Goal: Transaction & Acquisition: Book appointment/travel/reservation

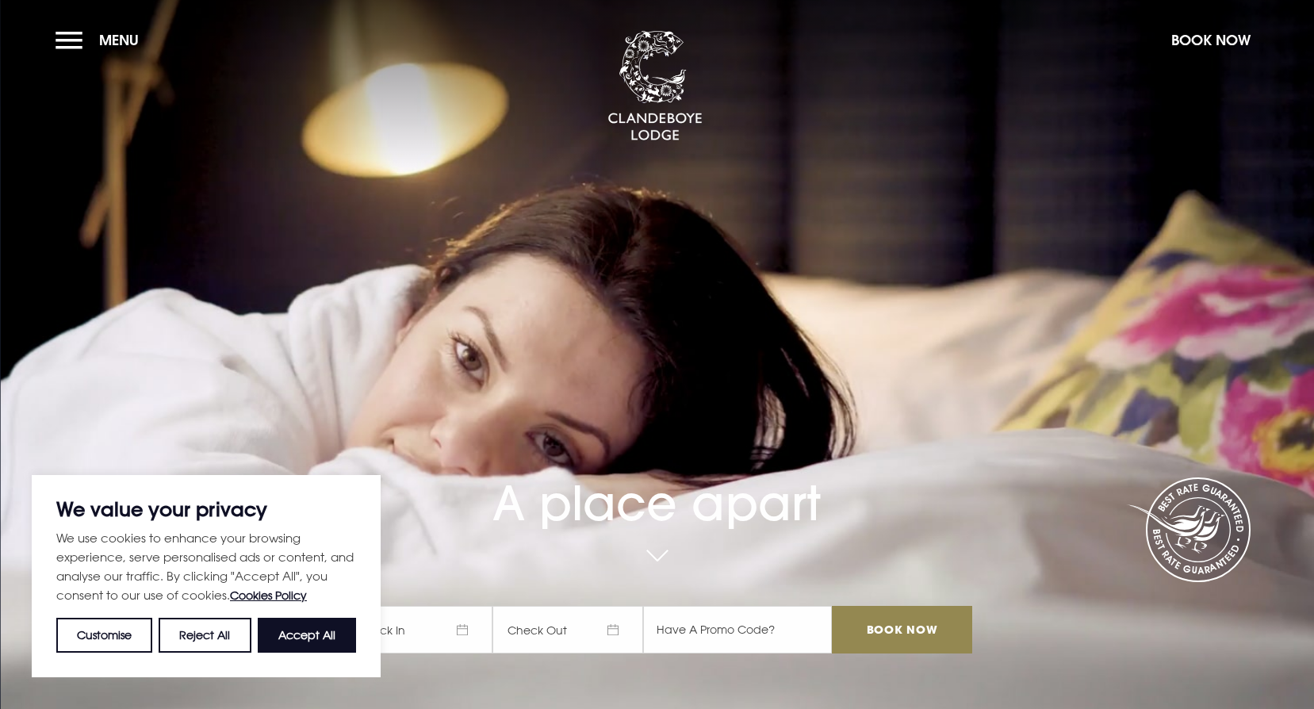
click at [485, 624] on span "Check In" at bounding box center [417, 630] width 151 height 48
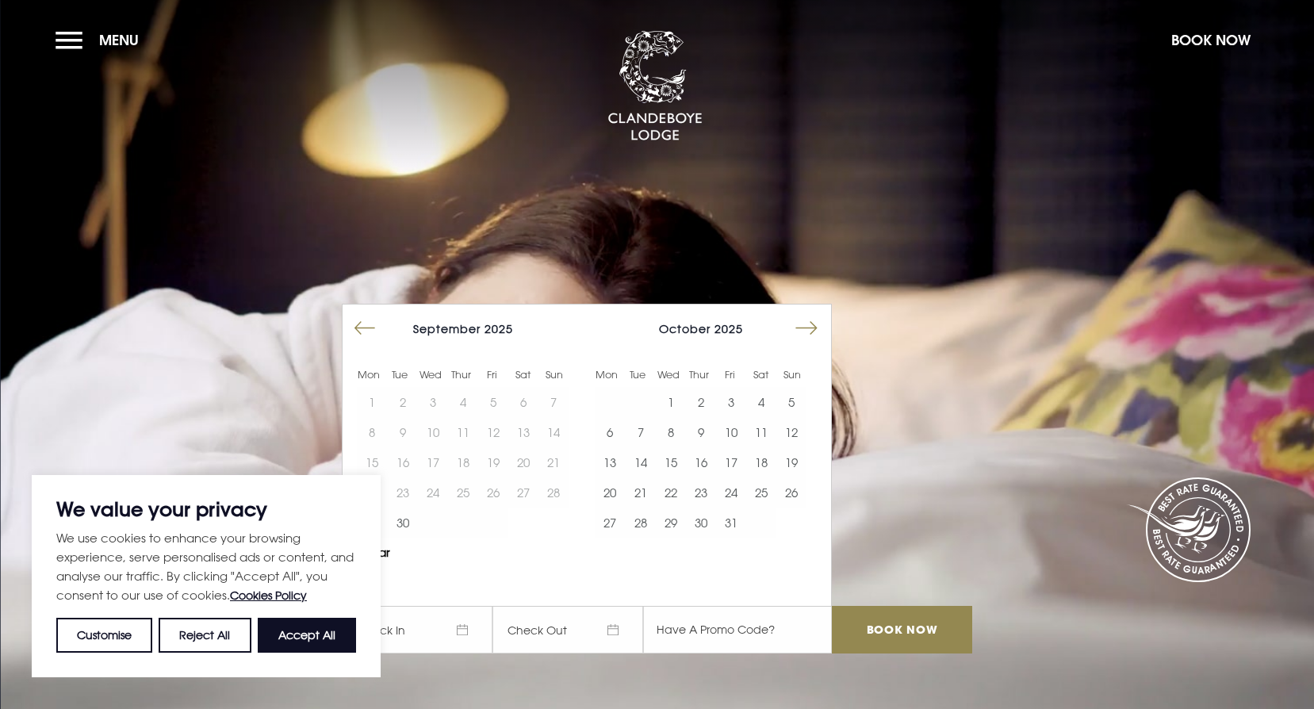
click at [817, 335] on button "Move forward to switch to the next month." at bounding box center [806, 328] width 30 height 30
click at [793, 468] on button "21" at bounding box center [791, 462] width 30 height 30
click at [618, 495] on button "22" at bounding box center [610, 492] width 30 height 30
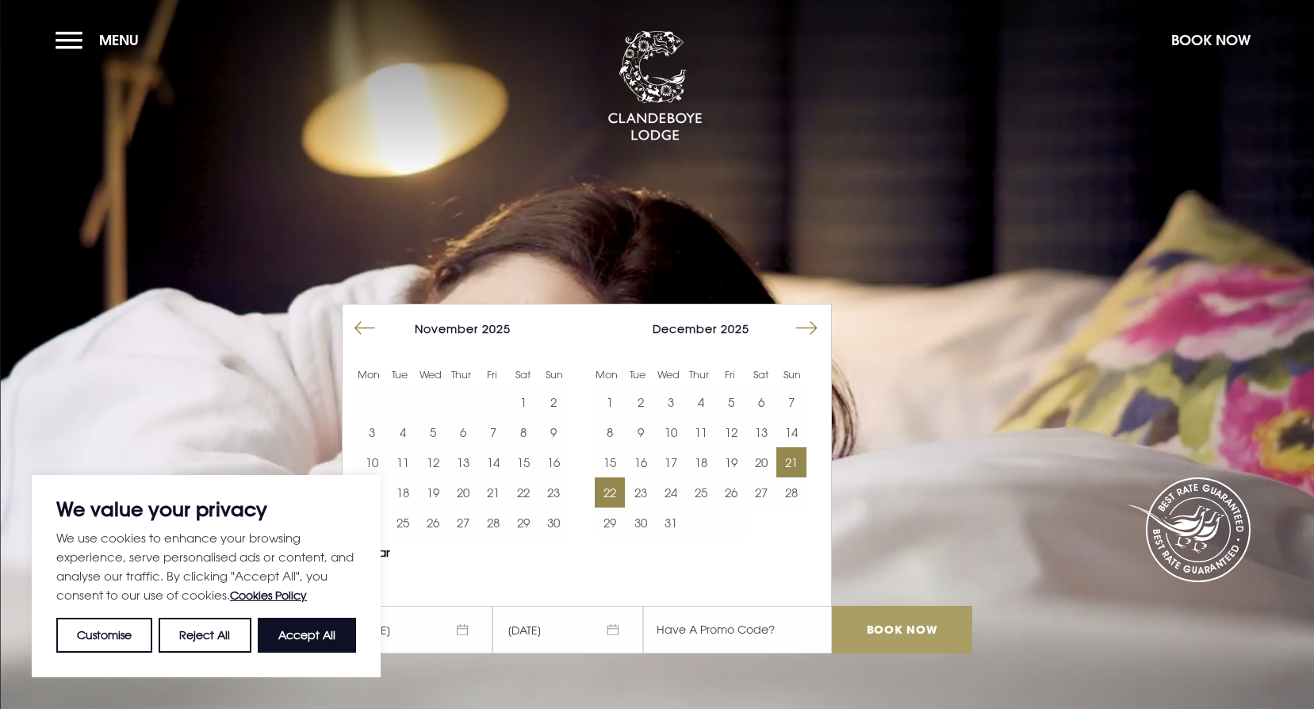
click at [907, 626] on input "Book Now" at bounding box center [902, 630] width 140 height 48
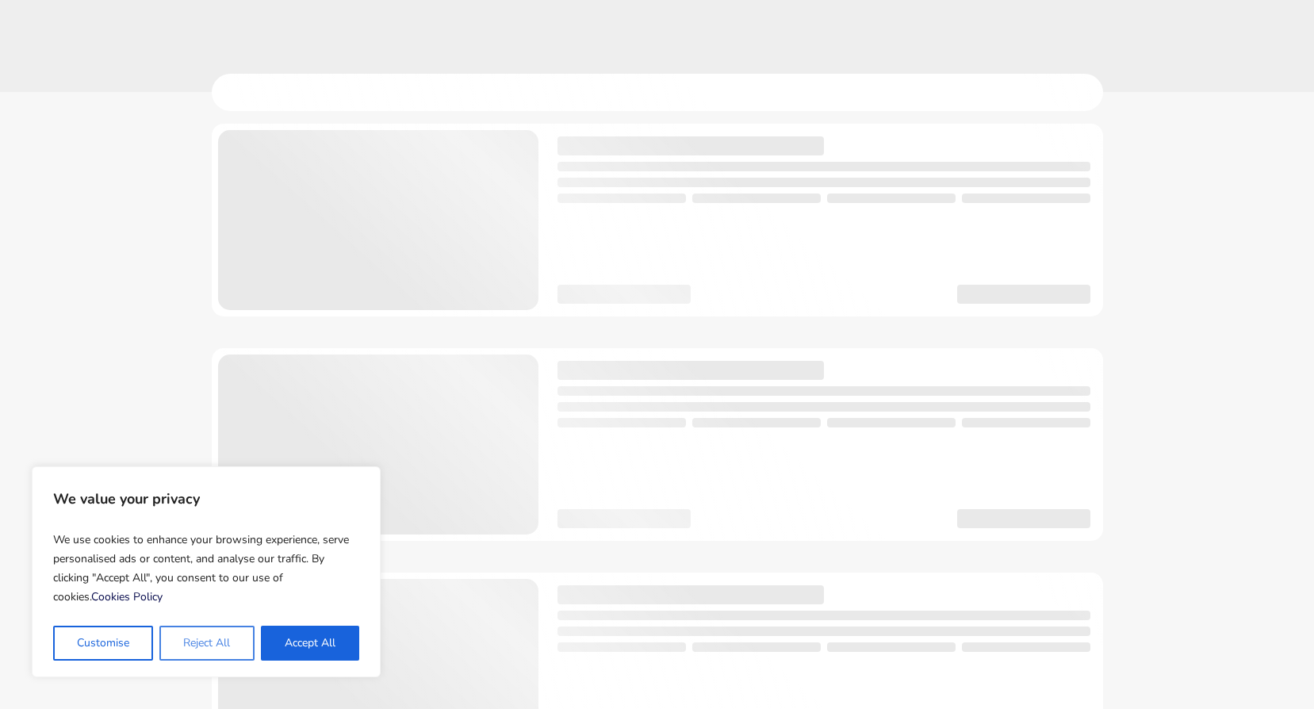
click at [228, 645] on button "Reject All" at bounding box center [206, 643] width 94 height 35
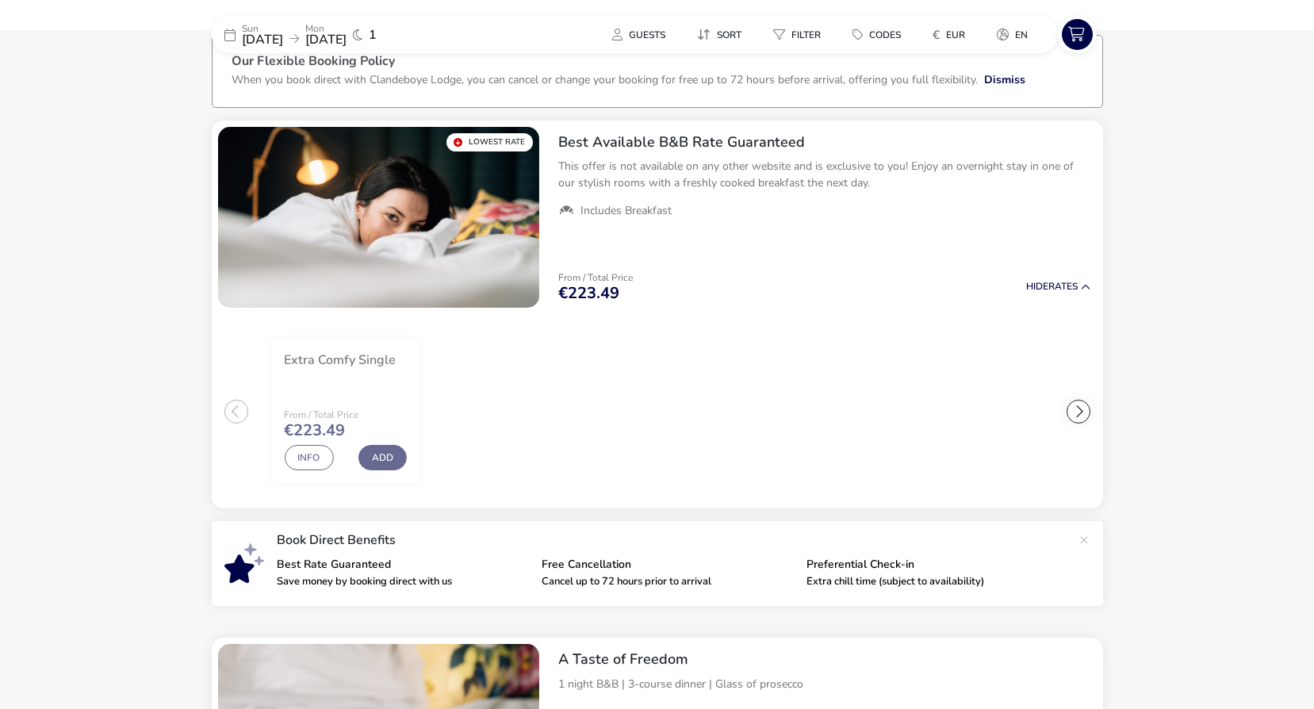
scroll to position [121, 0]
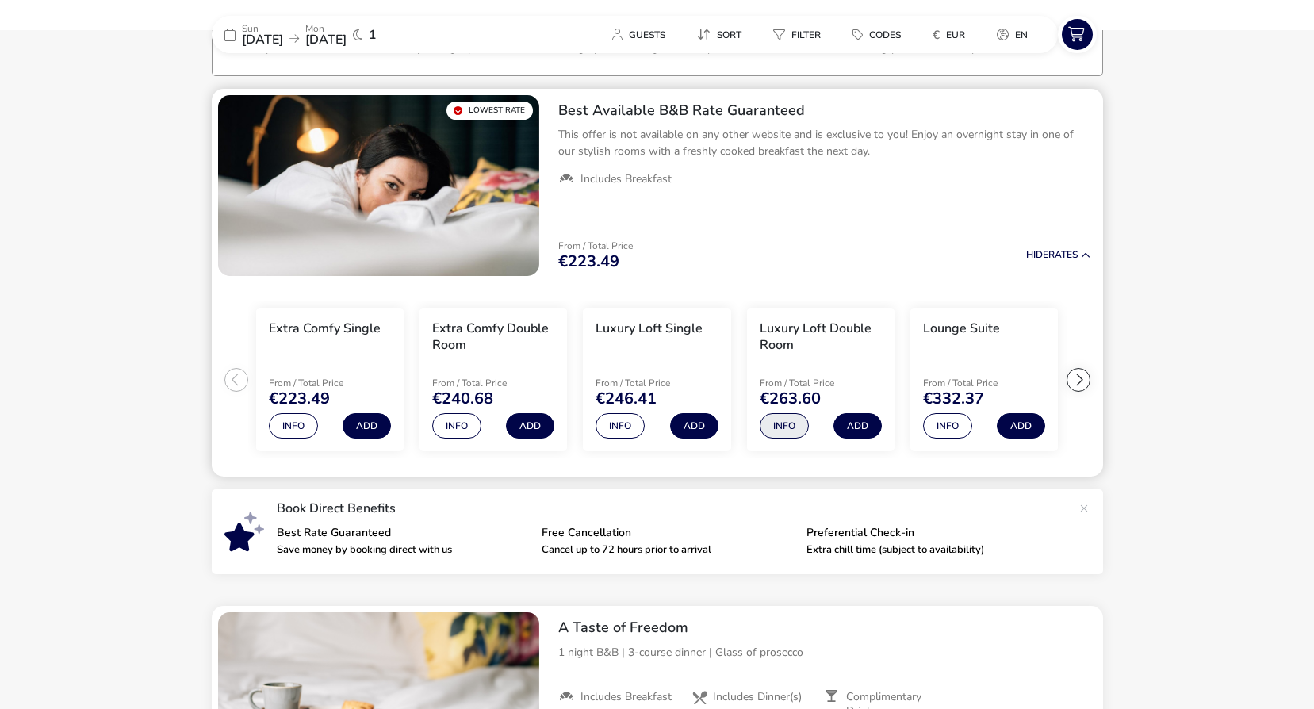
click at [778, 426] on button "Info" at bounding box center [783, 425] width 49 height 25
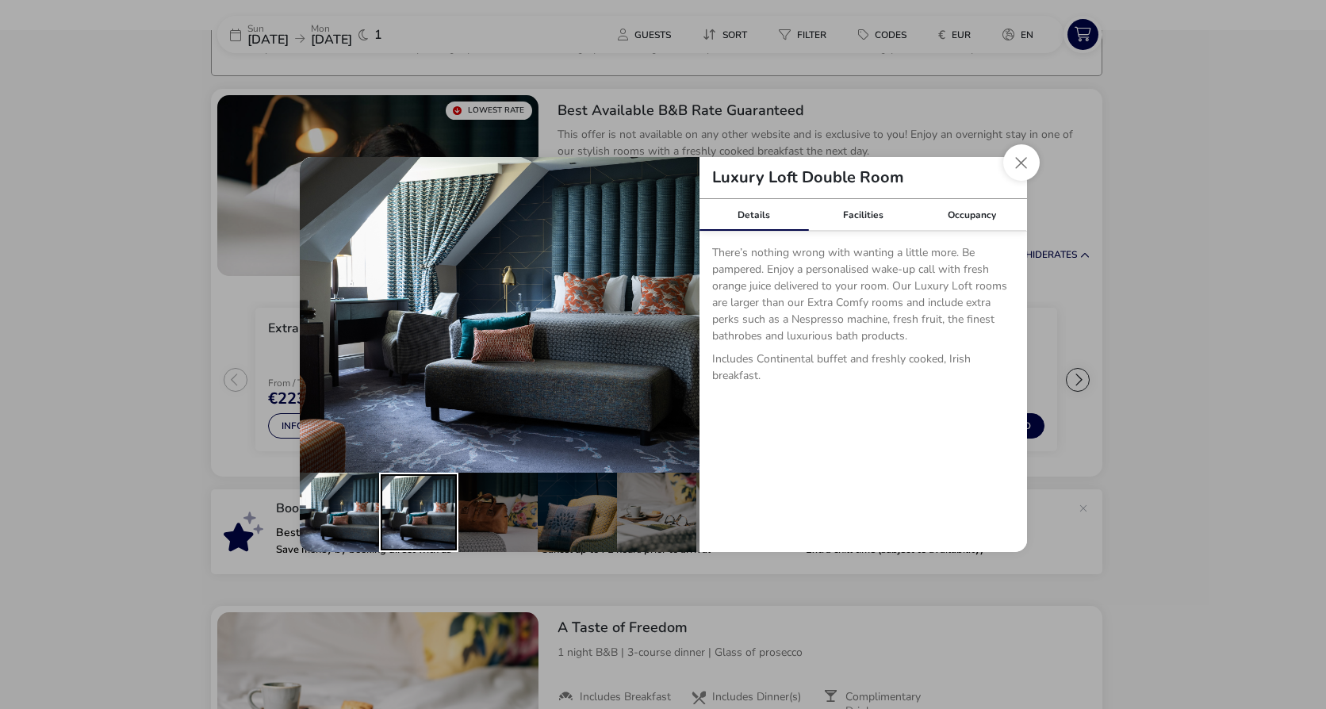
click at [442, 496] on div "details" at bounding box center [418, 512] width 79 height 79
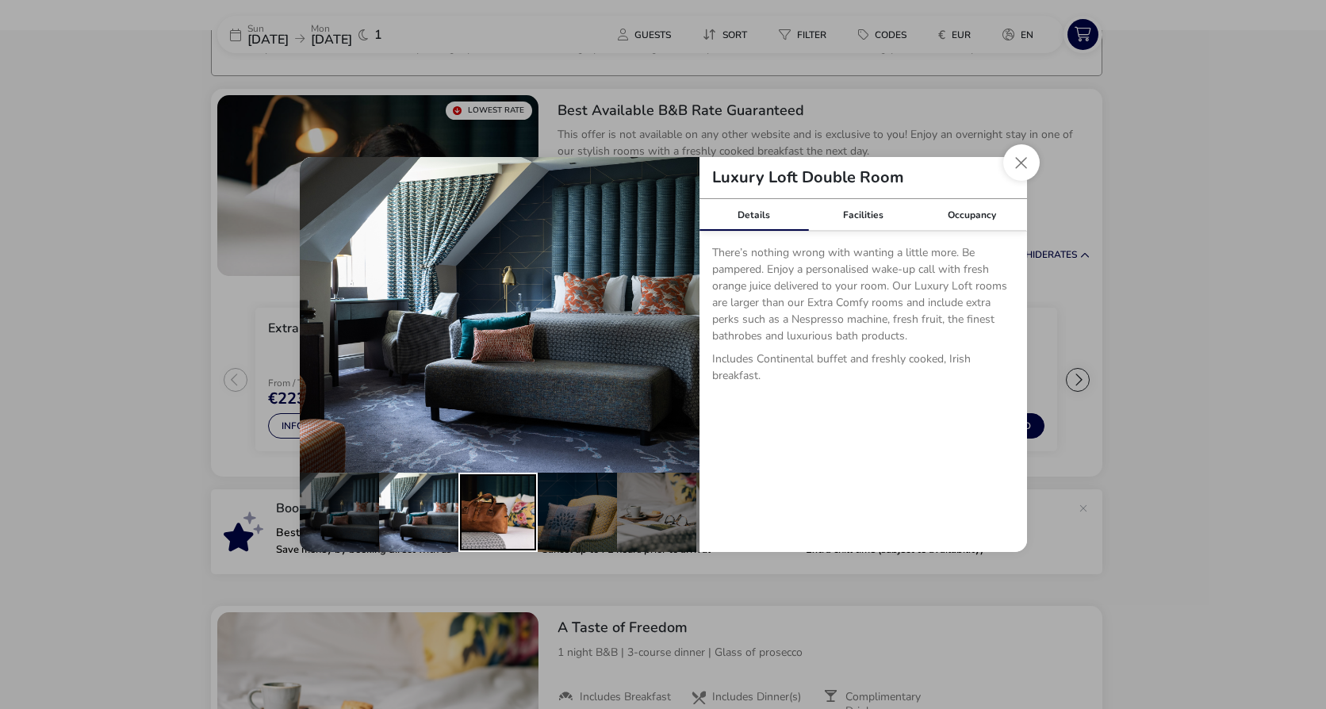
click at [502, 502] on div "details" at bounding box center [497, 512] width 79 height 79
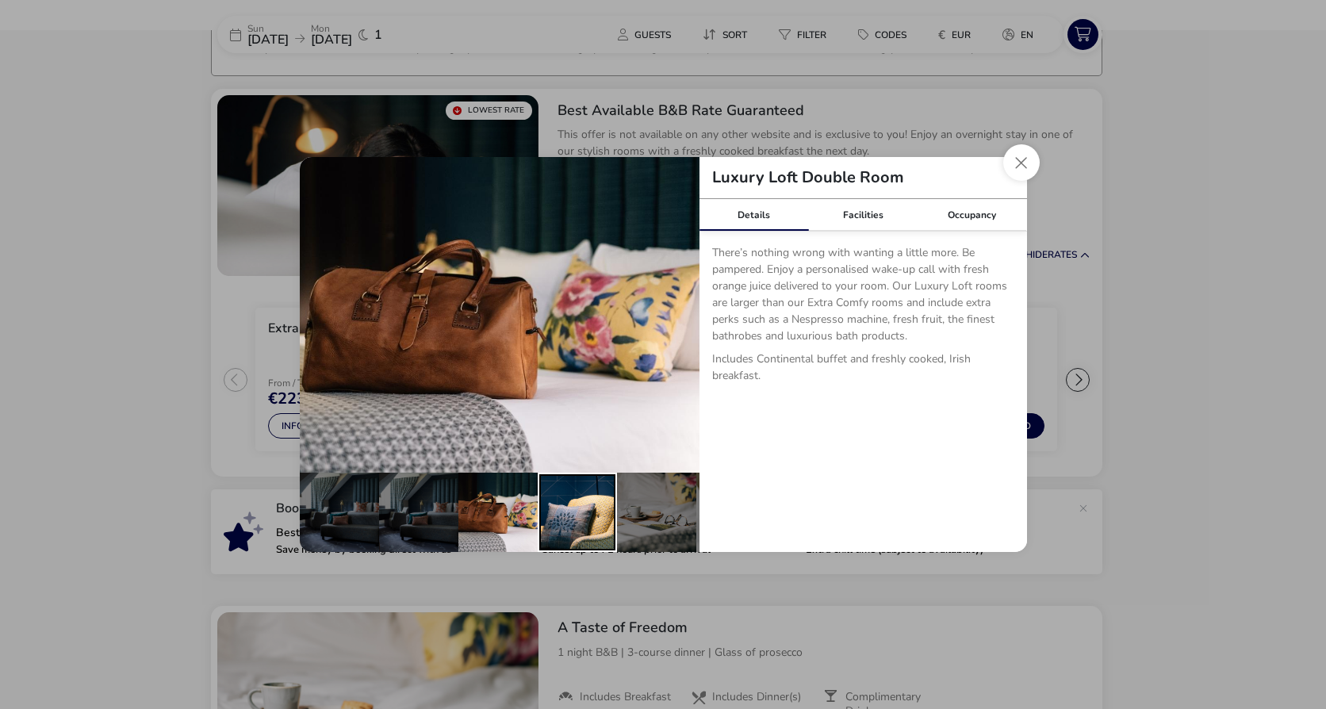
click at [590, 507] on div "details" at bounding box center [577, 512] width 79 height 79
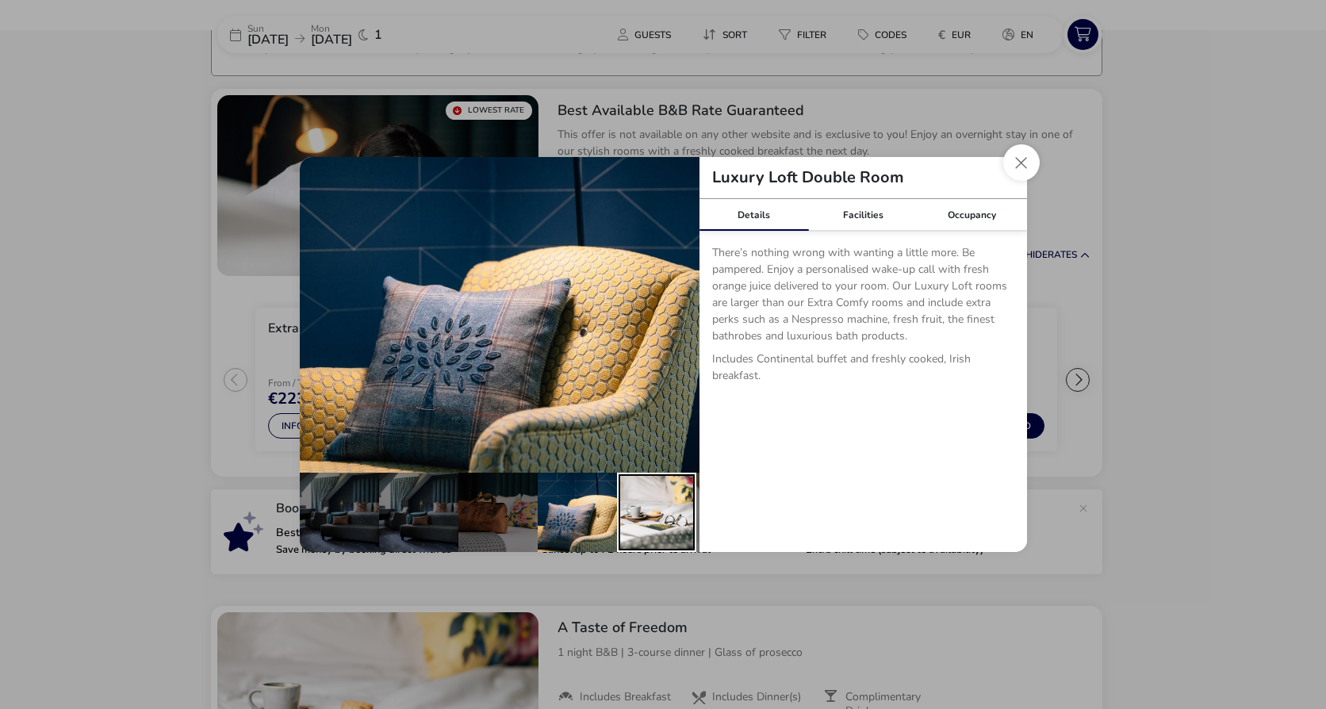
click at [649, 507] on div "details" at bounding box center [656, 512] width 79 height 79
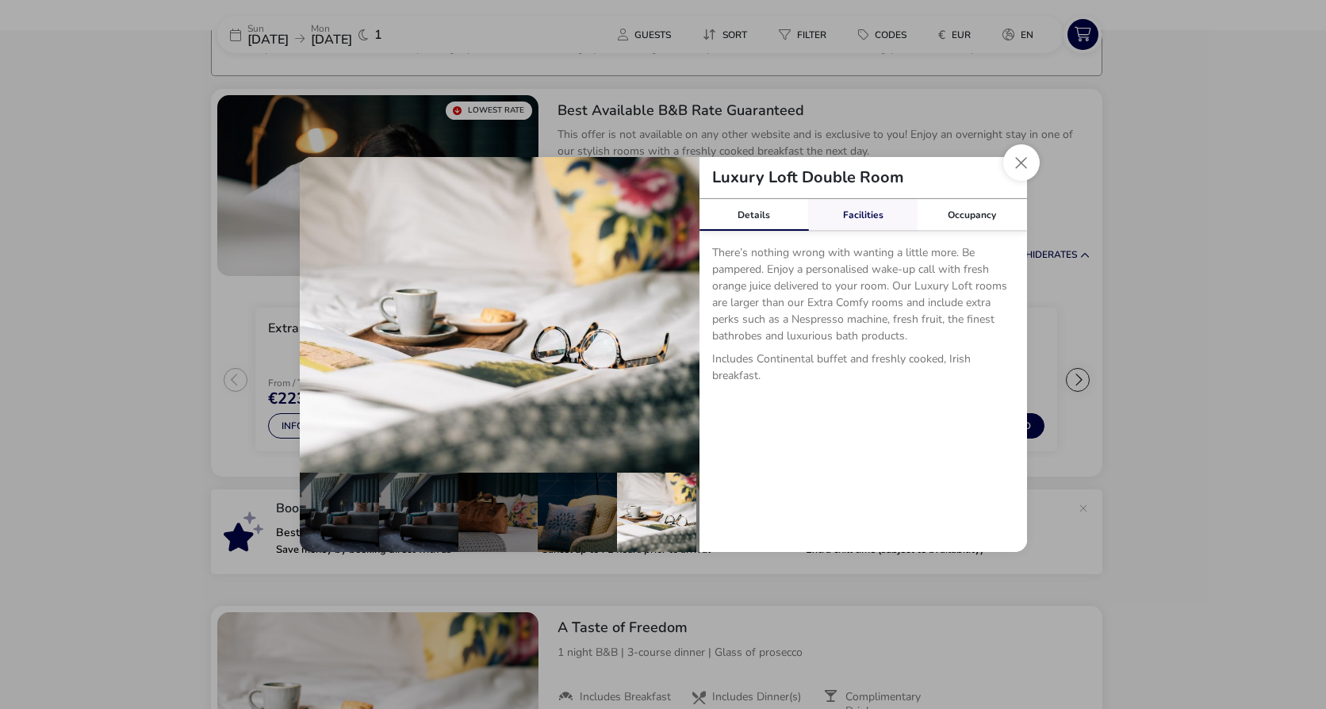
click at [864, 222] on link "Facilities" at bounding box center [862, 215] width 109 height 32
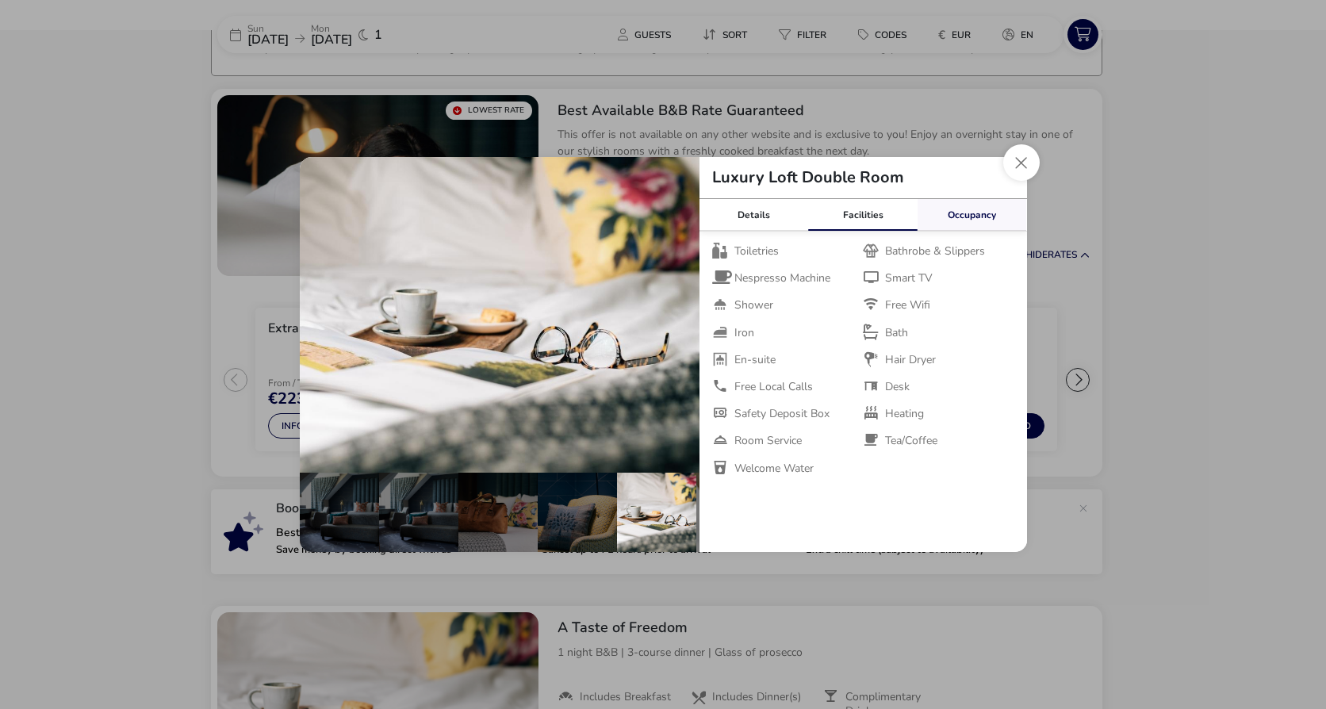
click at [936, 221] on link "Occupancy" at bounding box center [971, 215] width 109 height 32
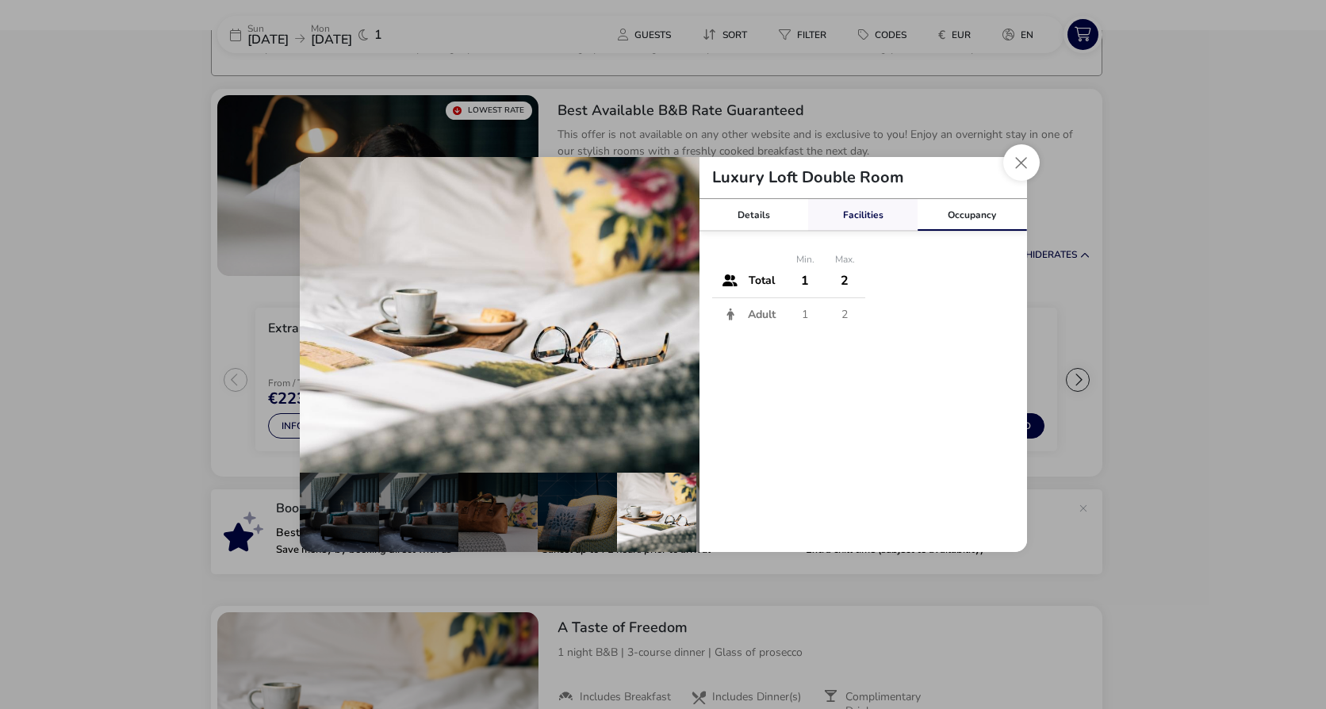
click at [882, 211] on link "Facilities" at bounding box center [862, 215] width 109 height 32
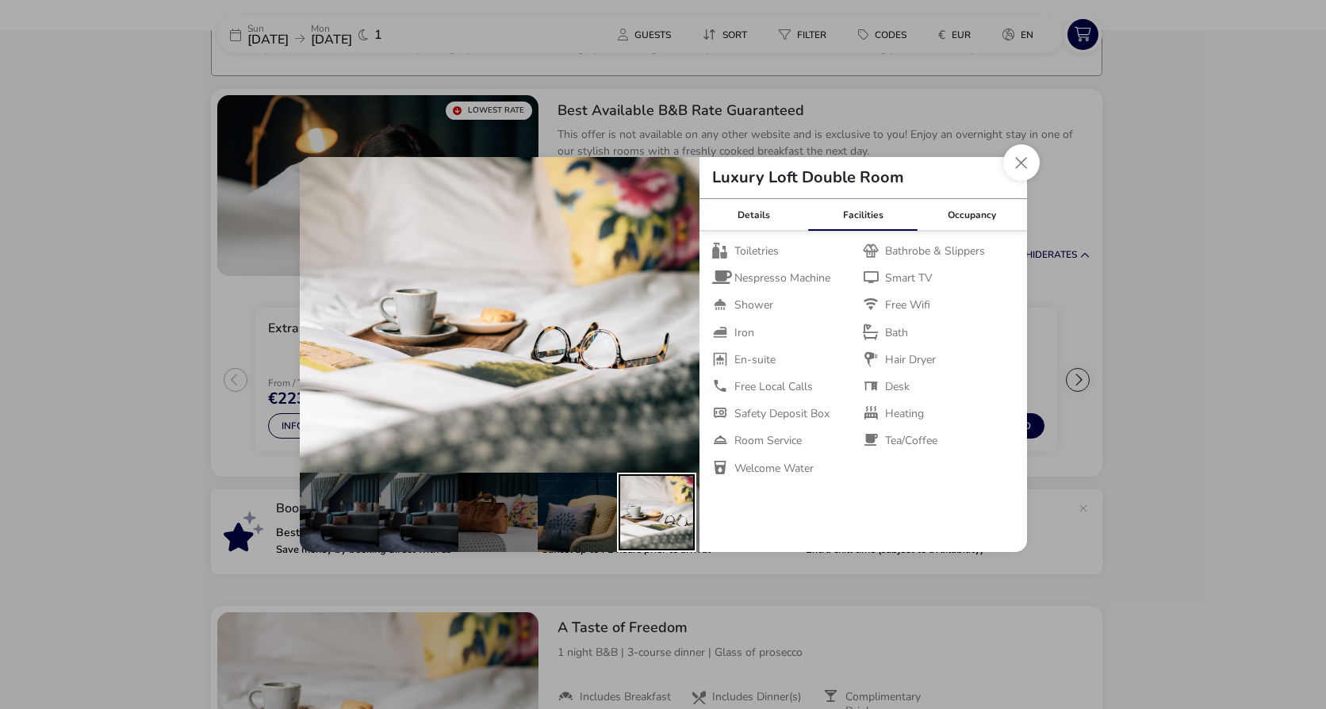
click at [670, 493] on div "details" at bounding box center [656, 512] width 79 height 79
click at [555, 503] on div "details" at bounding box center [577, 512] width 79 height 79
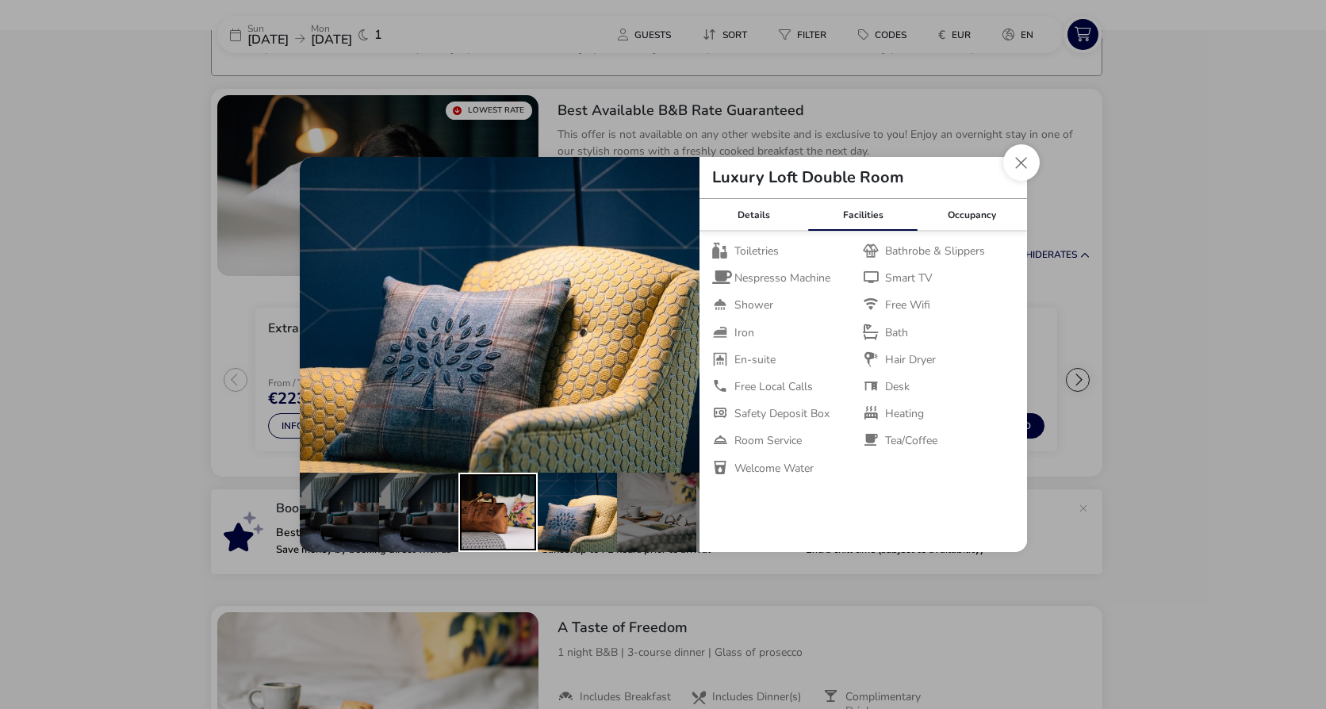
click at [473, 515] on div "details" at bounding box center [497, 512] width 79 height 79
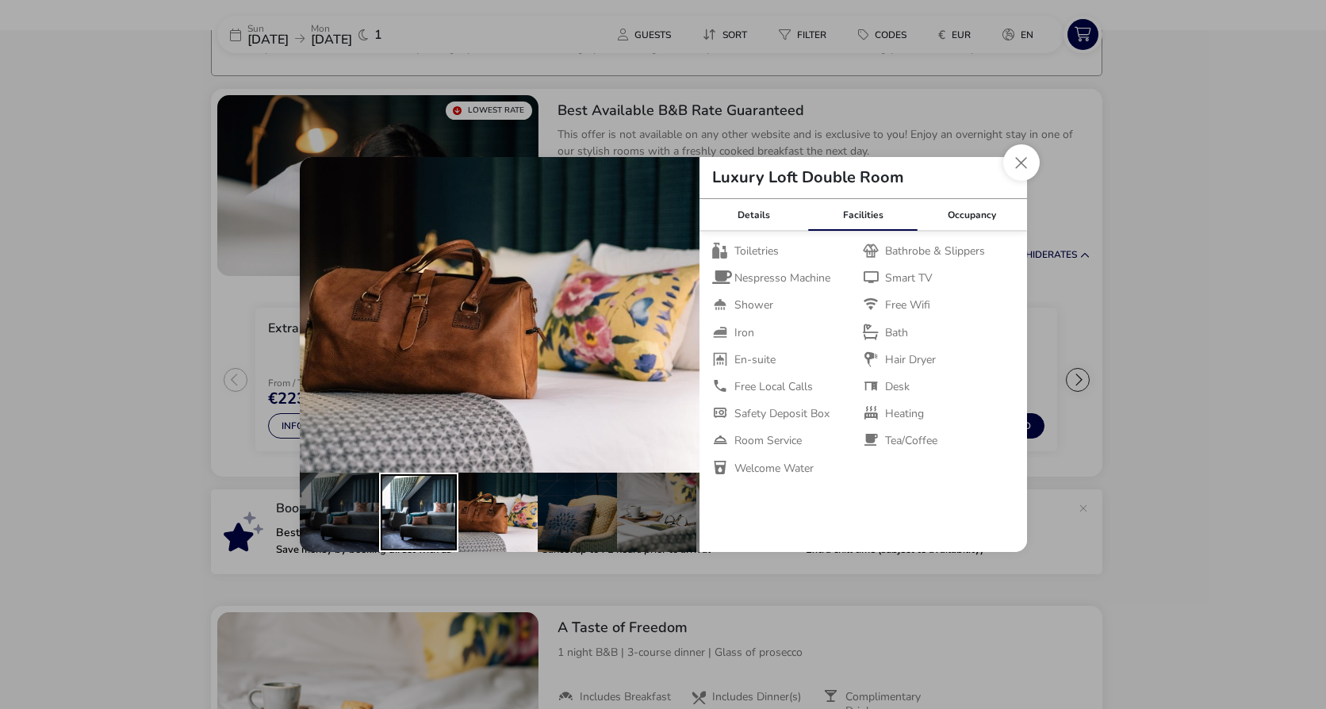
click at [429, 518] on div "details" at bounding box center [418, 512] width 79 height 79
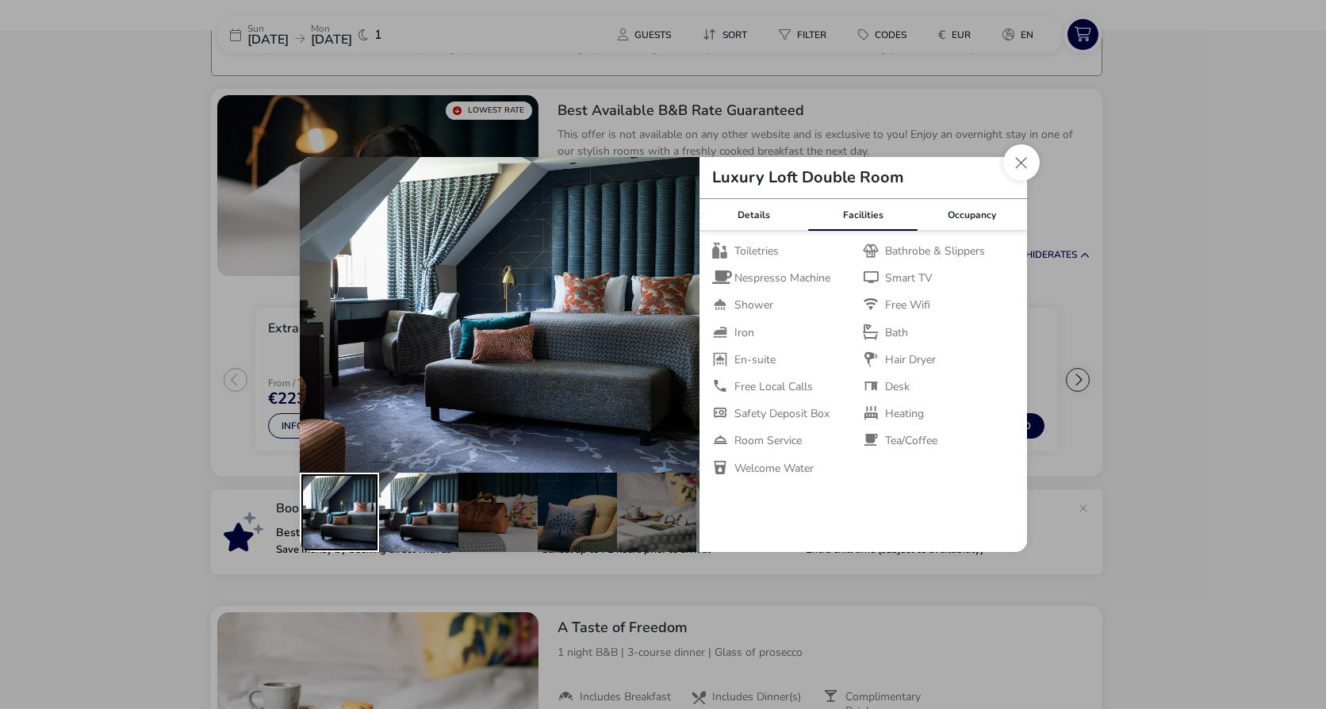
click at [335, 520] on div "details" at bounding box center [339, 512] width 79 height 79
click at [1027, 159] on button "Close dialog" at bounding box center [1021, 162] width 36 height 36
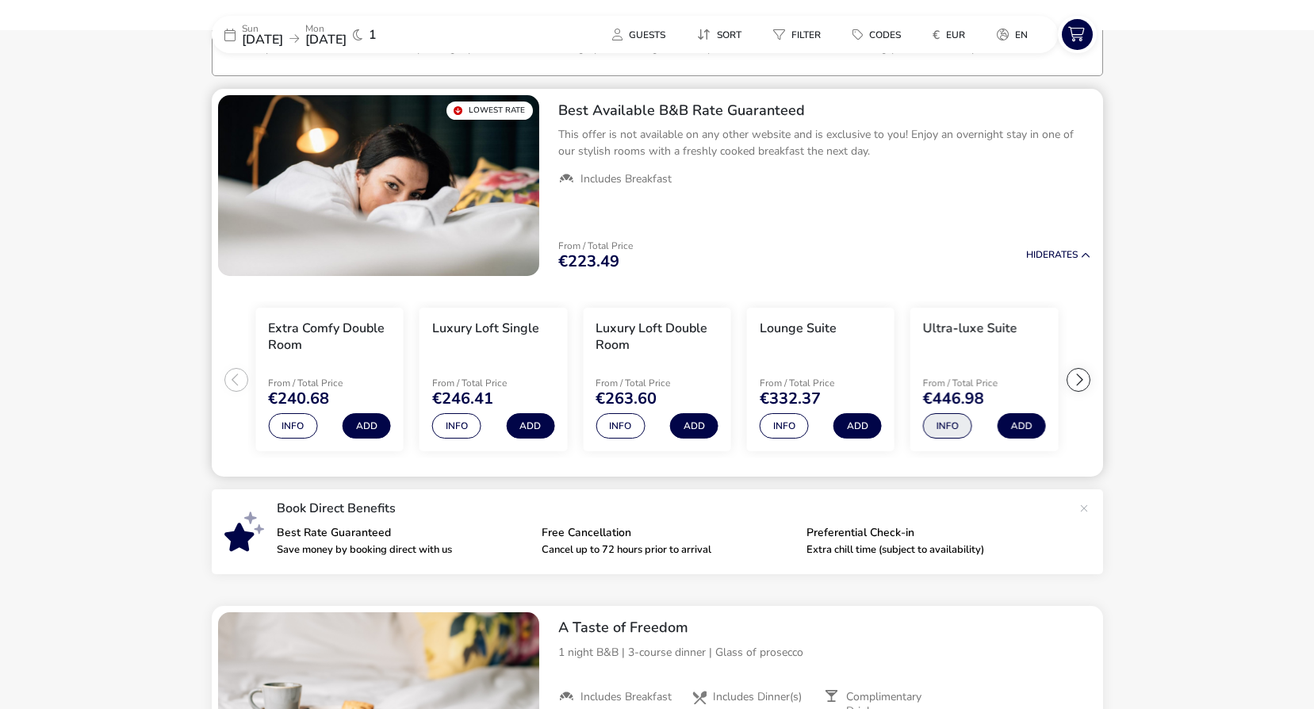
click at [950, 427] on button "Info" at bounding box center [947, 425] width 49 height 25
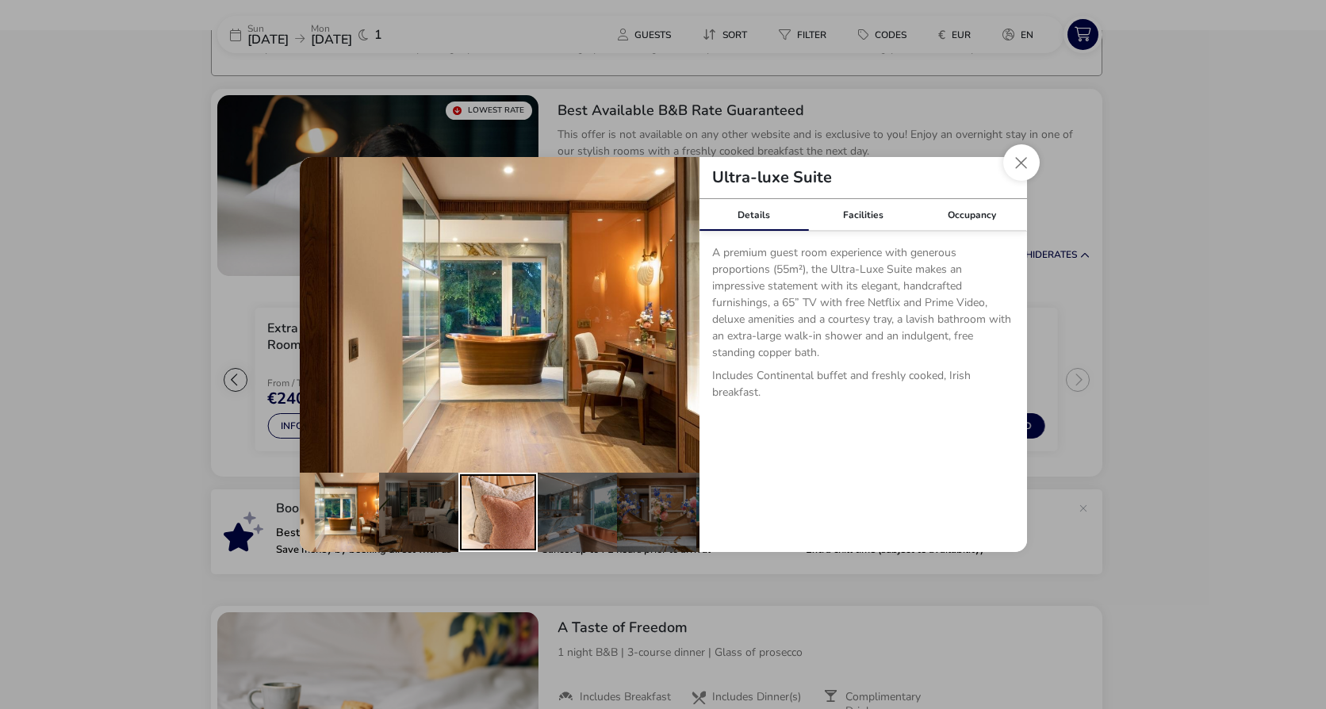
click at [521, 513] on div "details" at bounding box center [497, 512] width 79 height 79
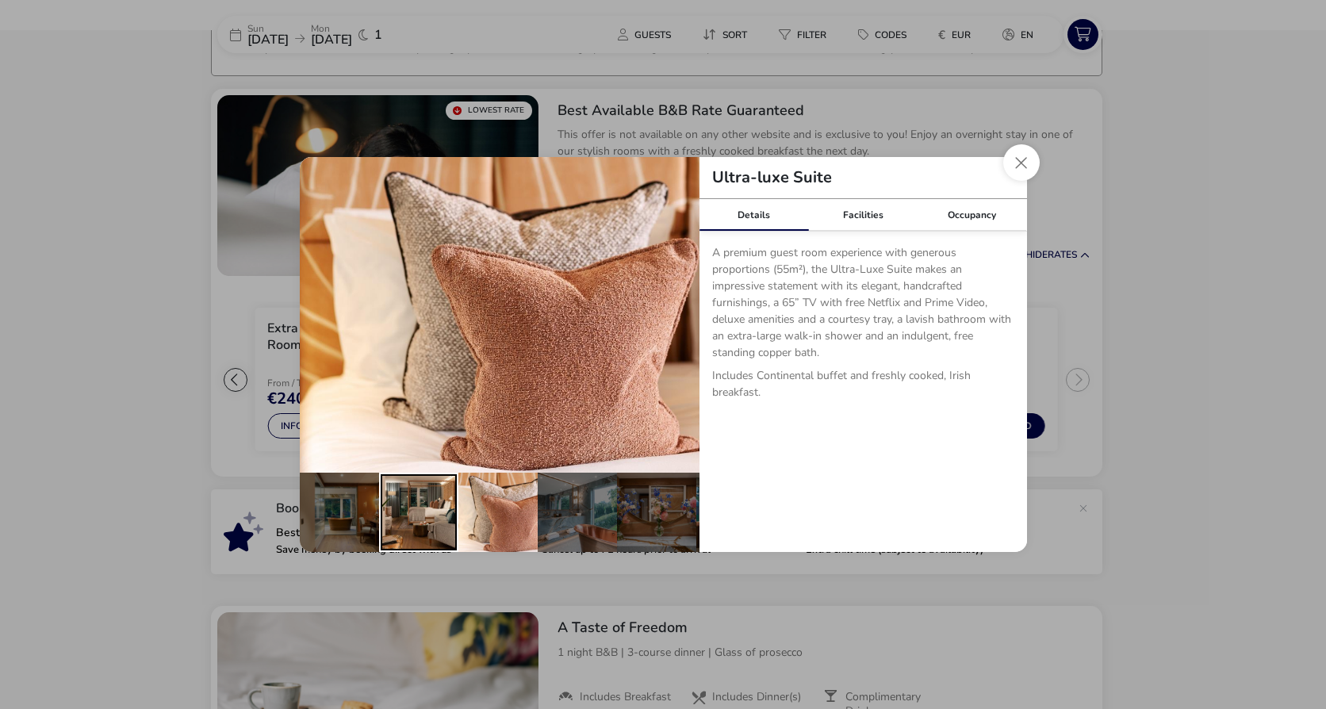
click at [433, 515] on div "details" at bounding box center [418, 512] width 79 height 79
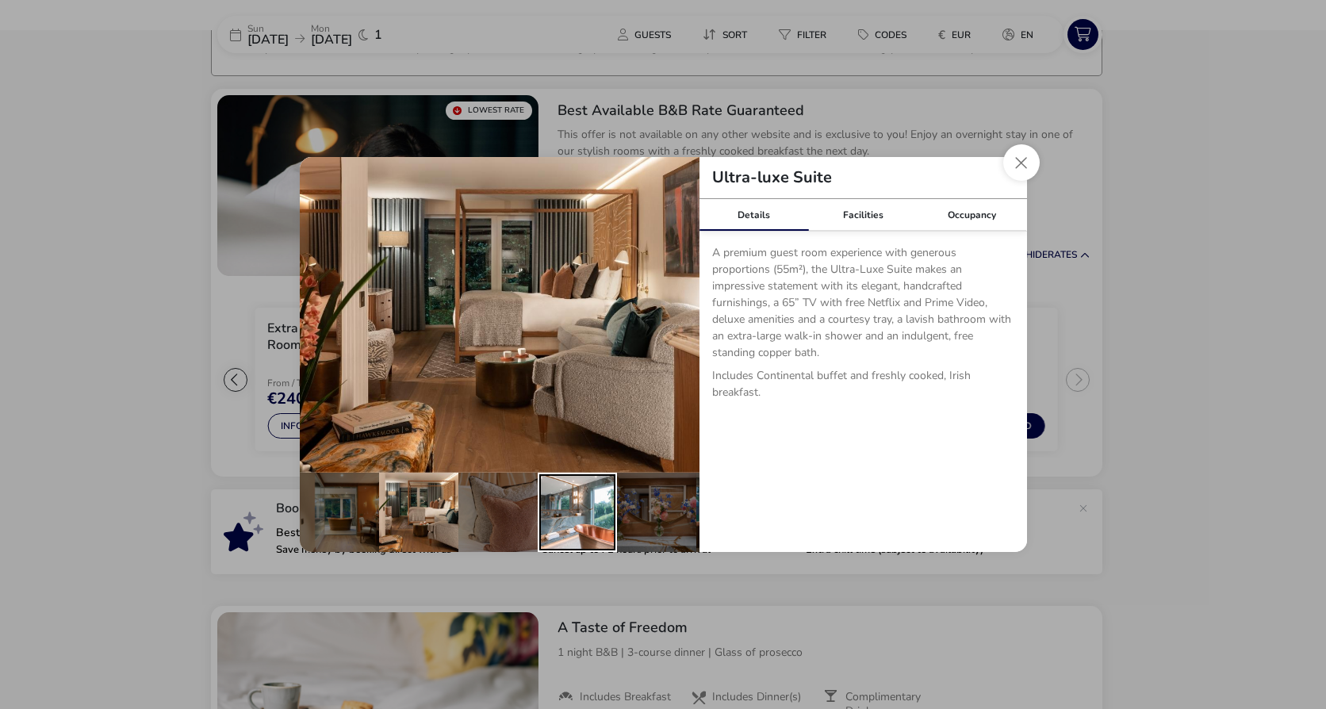
click at [572, 508] on div "details" at bounding box center [577, 512] width 79 height 79
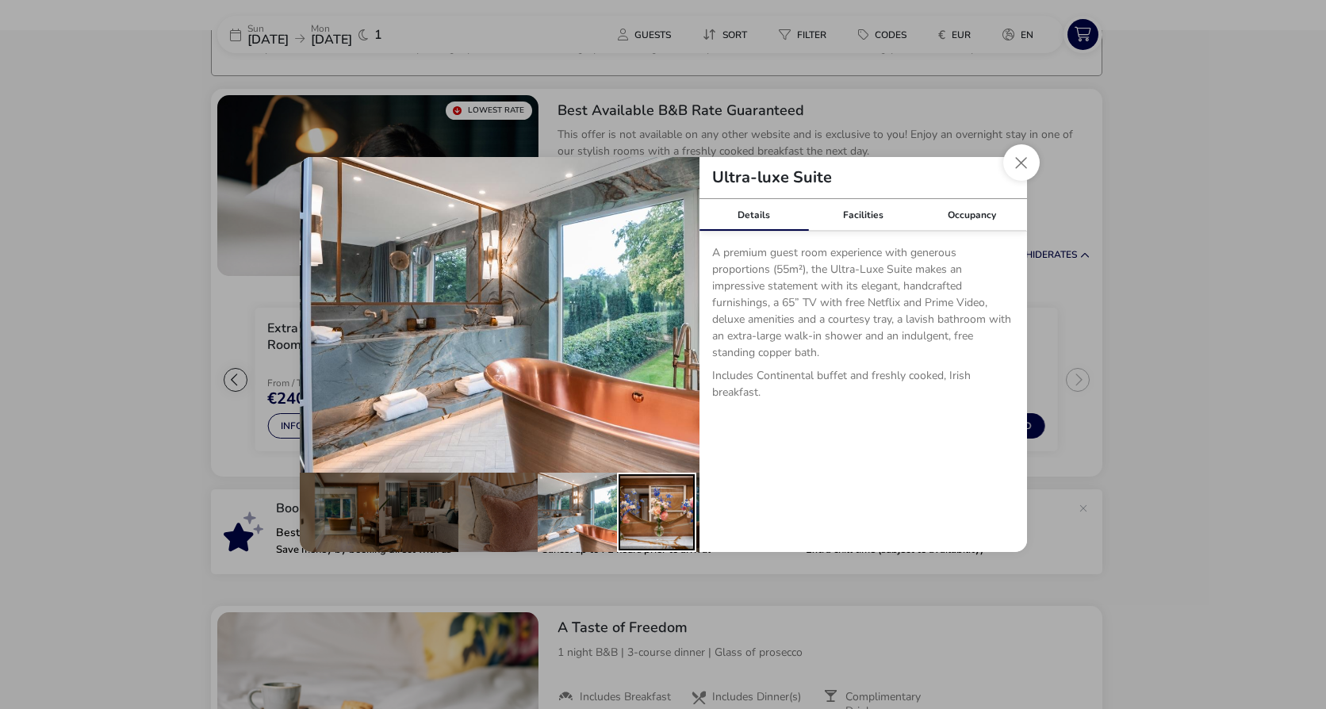
click at [645, 505] on div "details" at bounding box center [656, 512] width 79 height 79
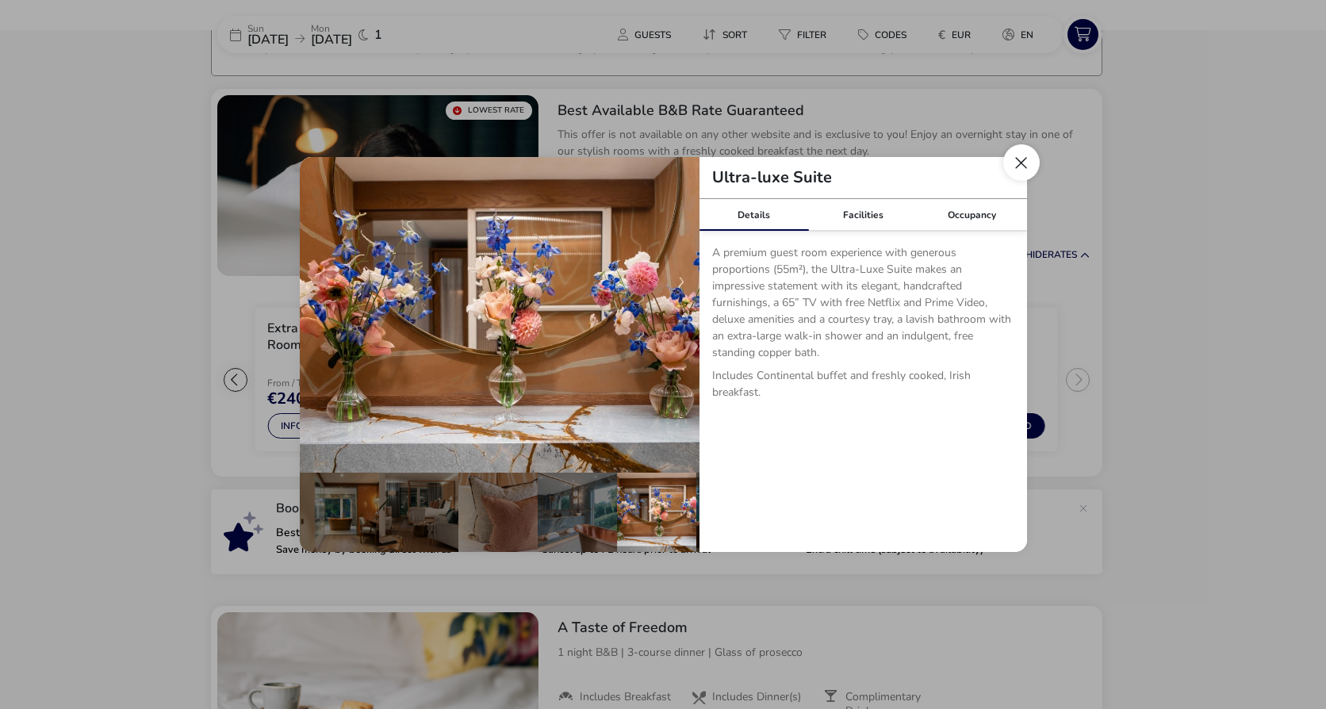
click at [1023, 171] on button "Close dialog" at bounding box center [1021, 162] width 36 height 36
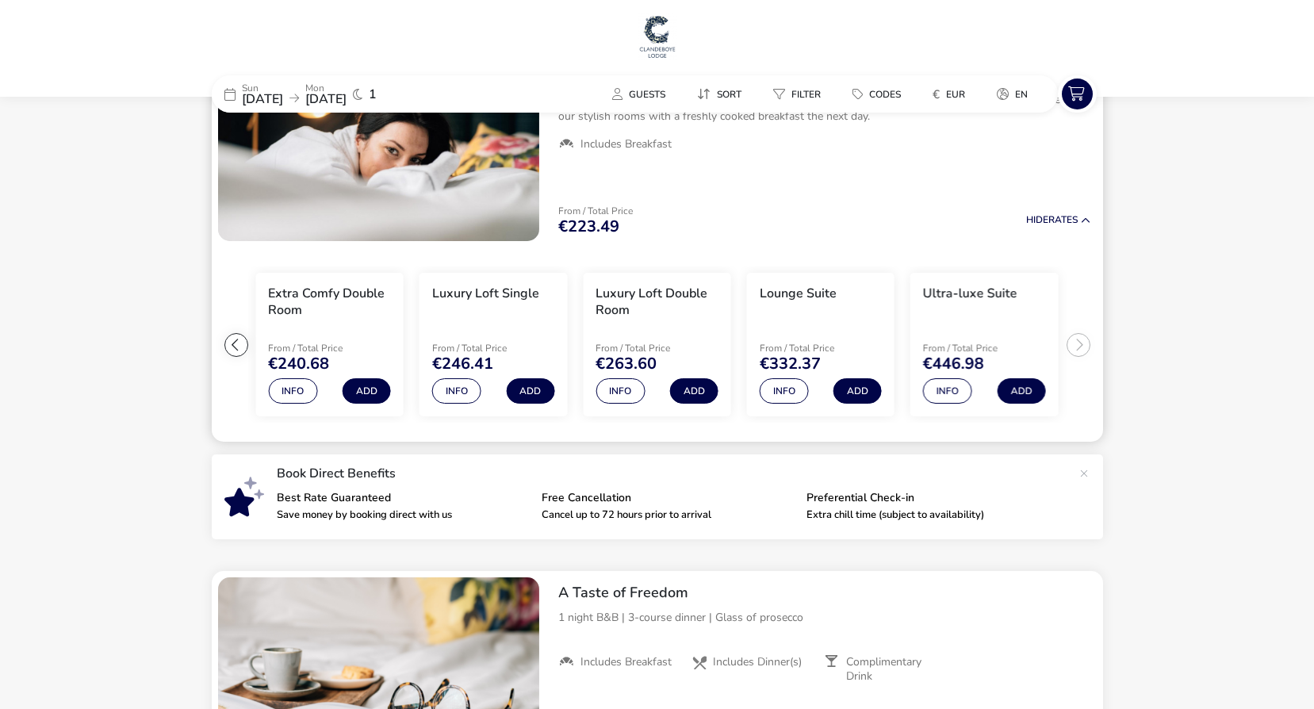
scroll to position [0, 0]
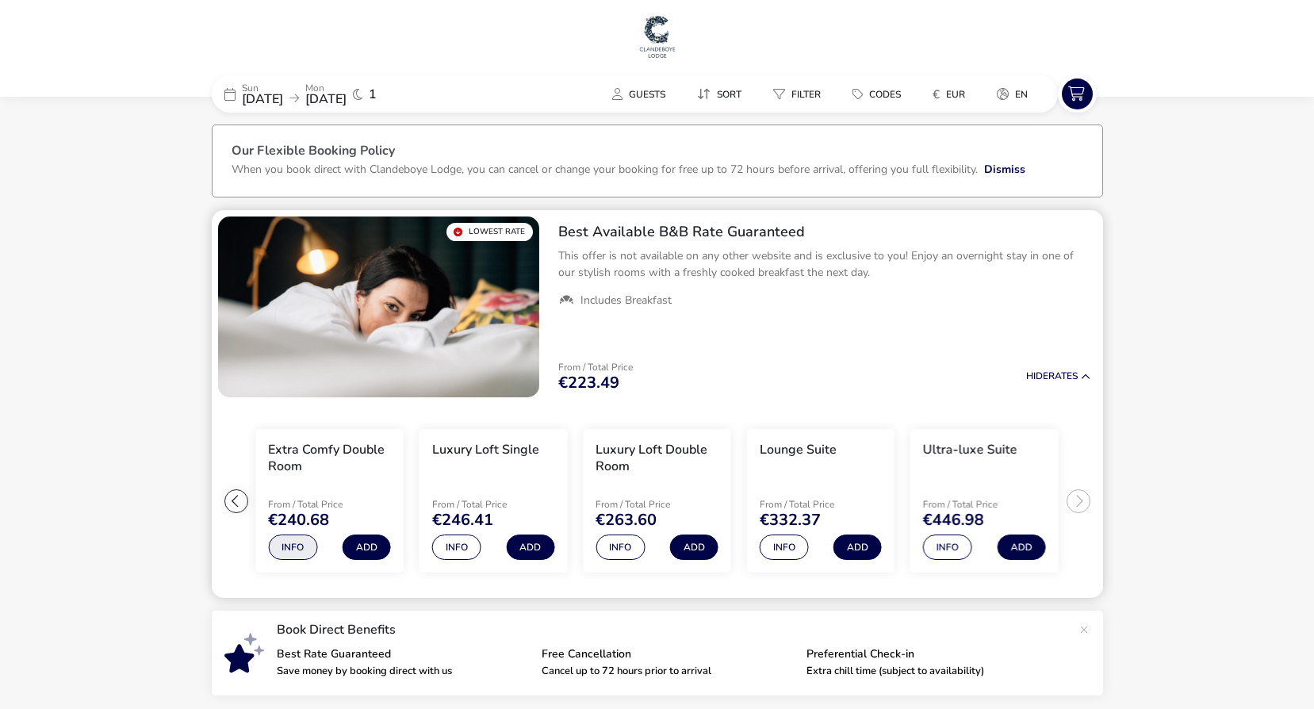
click at [302, 549] on button "Info" at bounding box center [292, 546] width 49 height 25
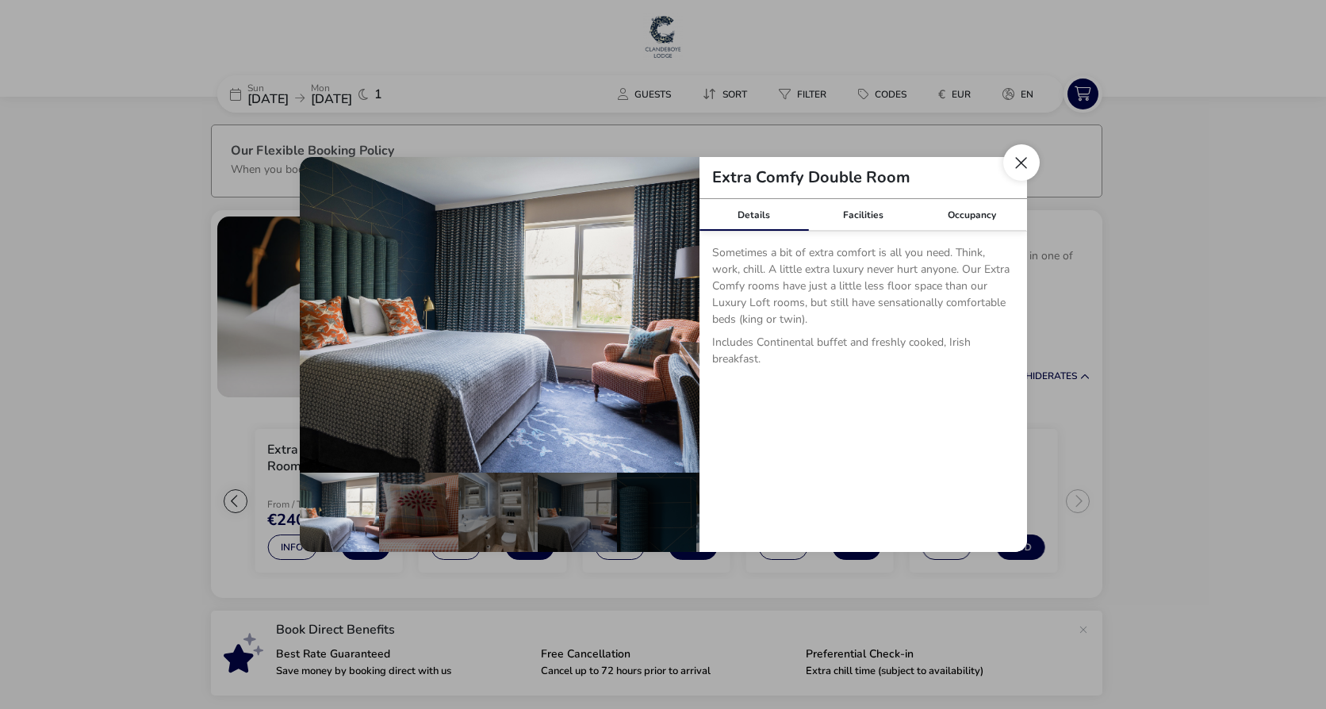
click at [1013, 170] on button "Close dialog" at bounding box center [1021, 162] width 36 height 36
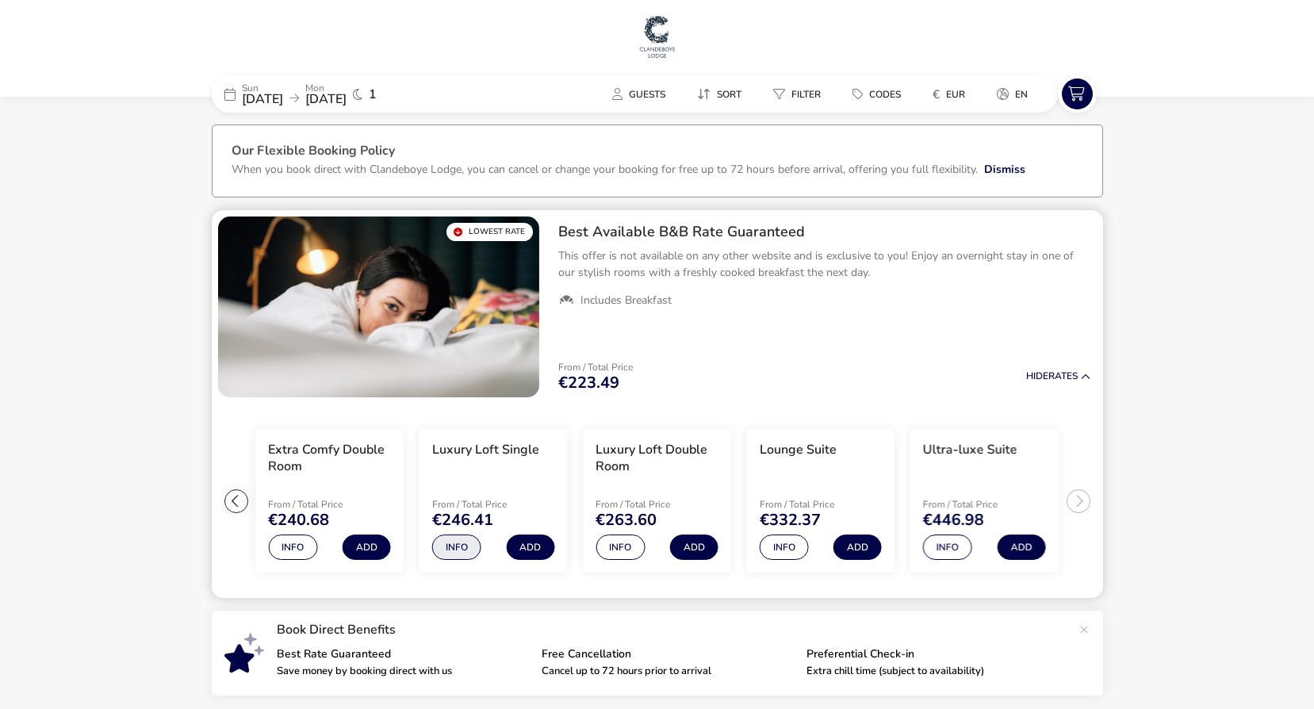
click at [468, 549] on button "Info" at bounding box center [456, 546] width 49 height 25
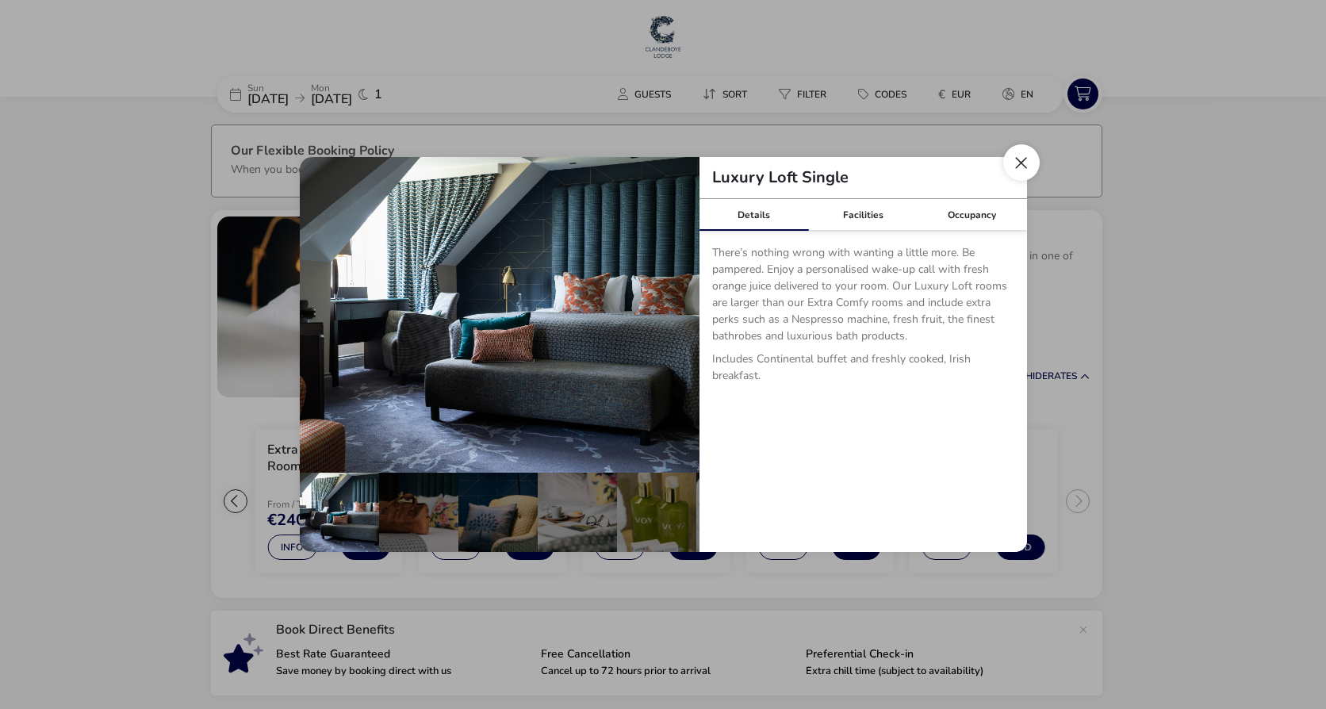
click at [1029, 177] on button "Close dialog" at bounding box center [1021, 162] width 36 height 36
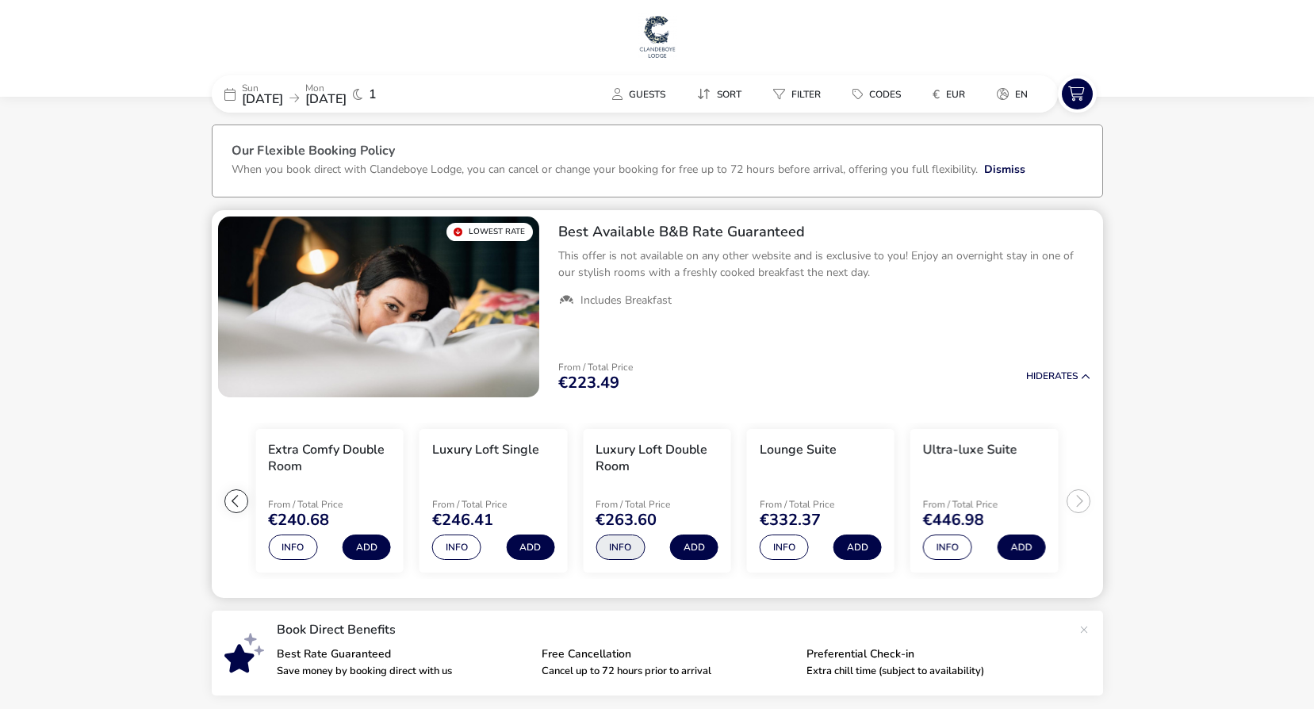
click at [610, 549] on button "Info" at bounding box center [619, 546] width 49 height 25
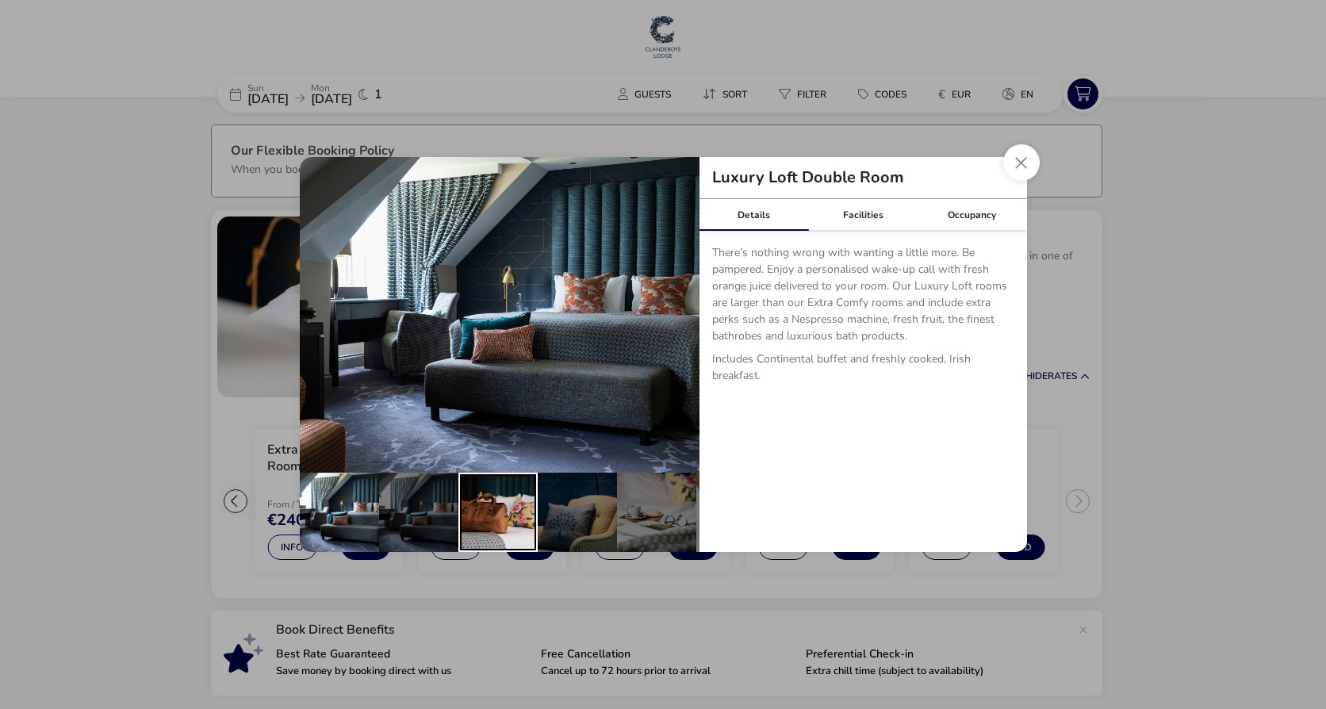
click at [487, 509] on div "details" at bounding box center [497, 512] width 79 height 79
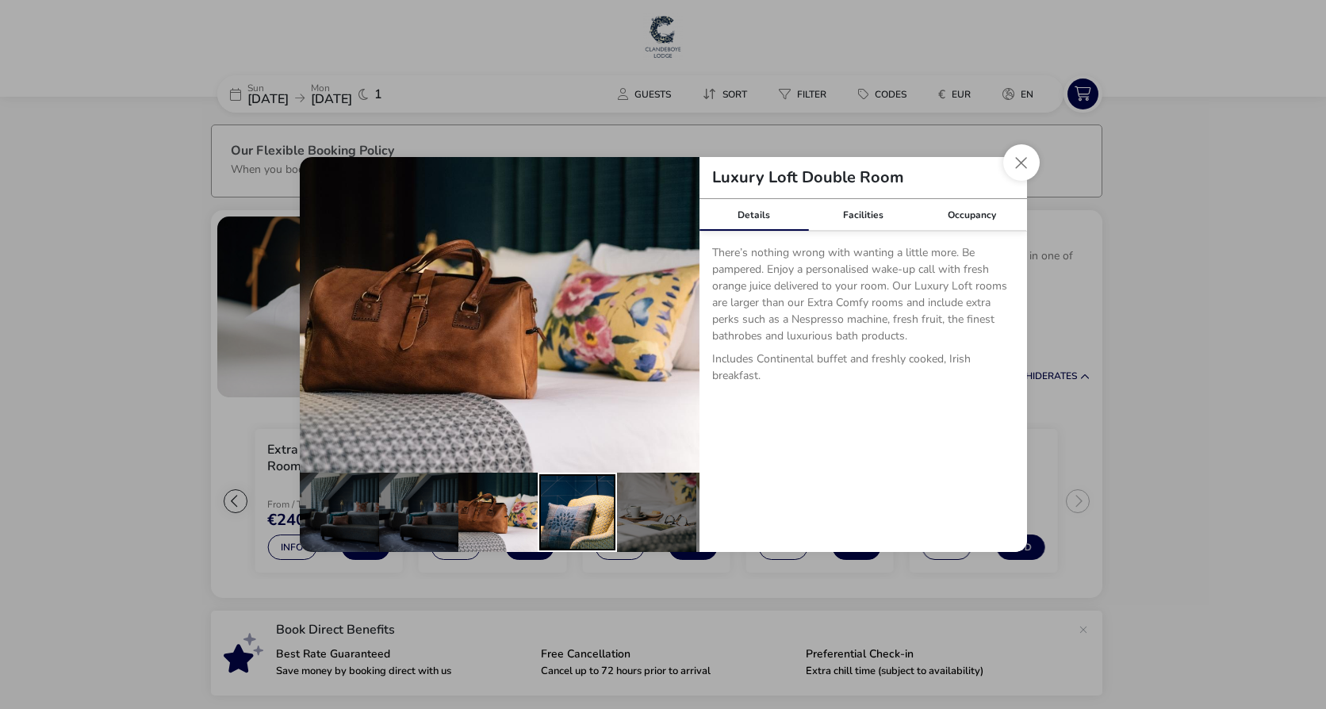
click at [560, 511] on div "details" at bounding box center [577, 512] width 79 height 79
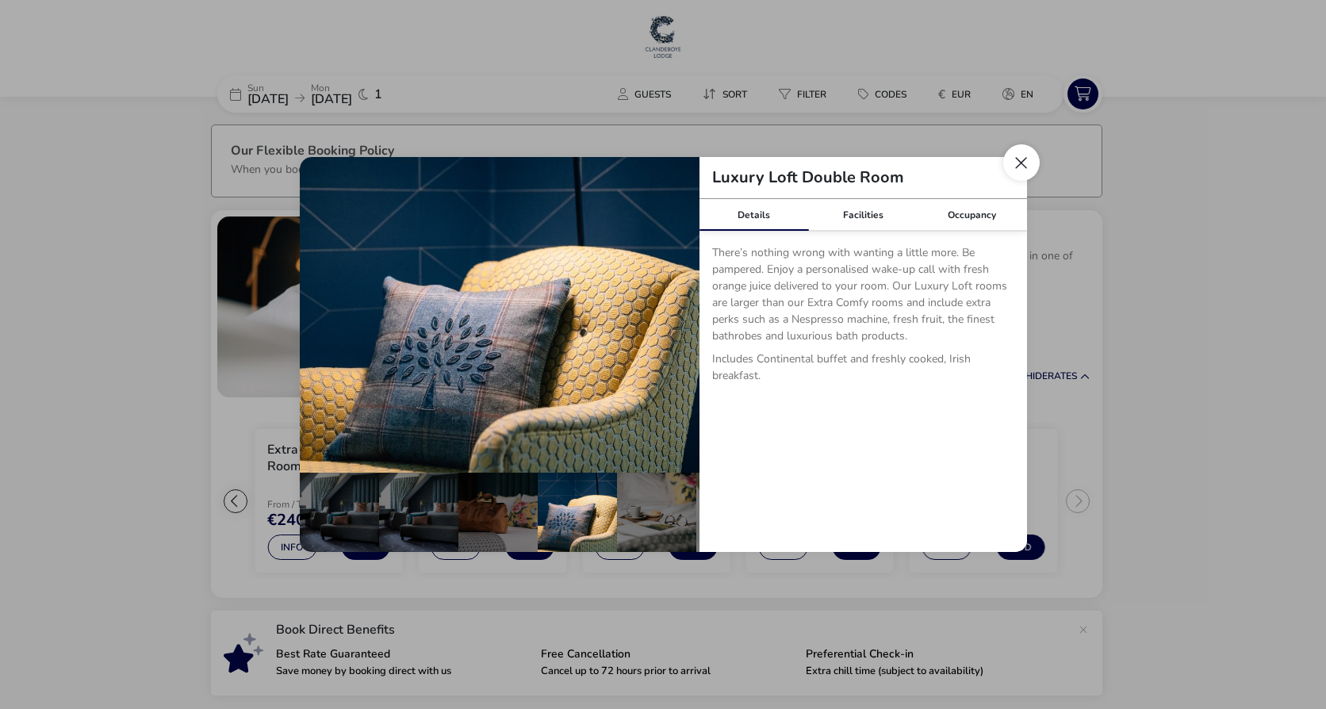
click at [1012, 167] on button "Close dialog" at bounding box center [1021, 162] width 36 height 36
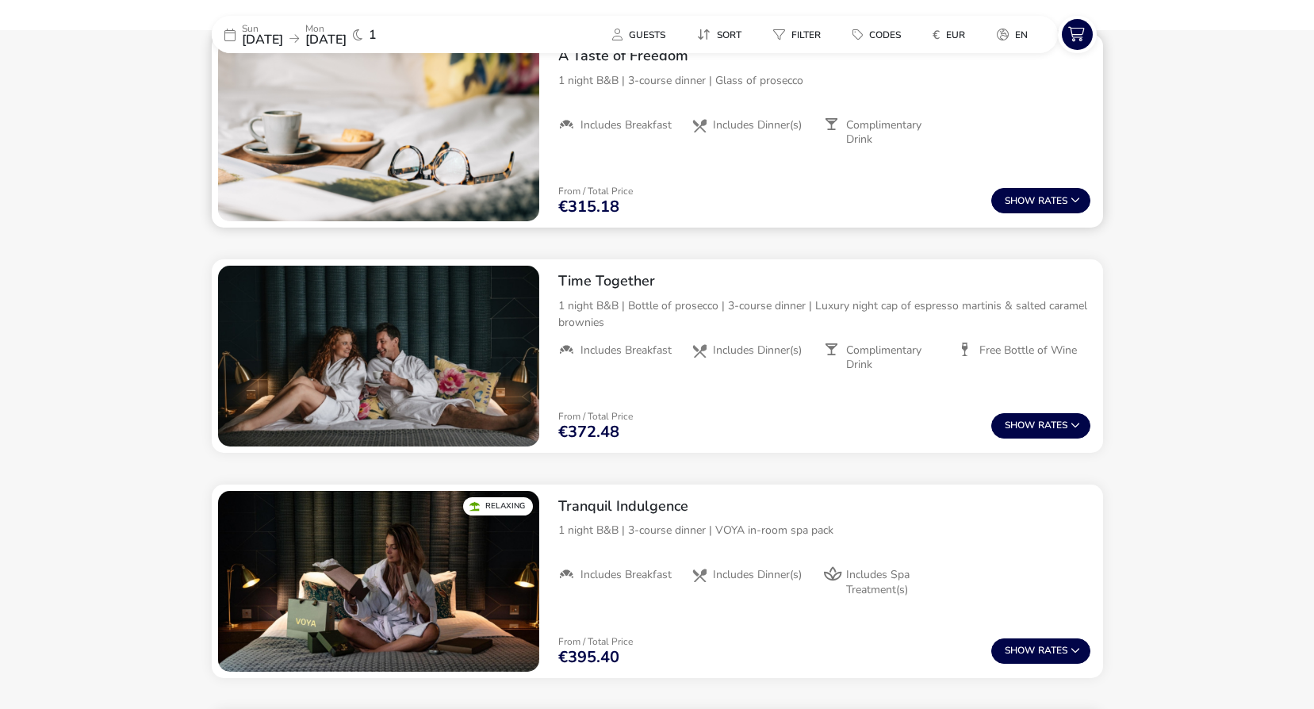
scroll to position [714, 0]
